Goal: Find specific page/section: Find specific page/section

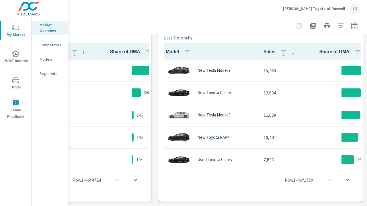
scroll to position [129, 112]
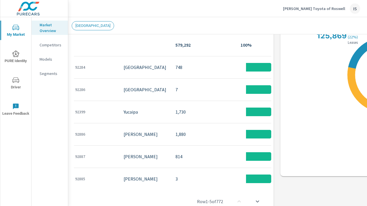
scroll to position [407, 3]
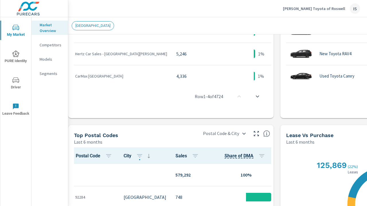
scroll to position [338, 3]
